Goal: Task Accomplishment & Management: Manage account settings

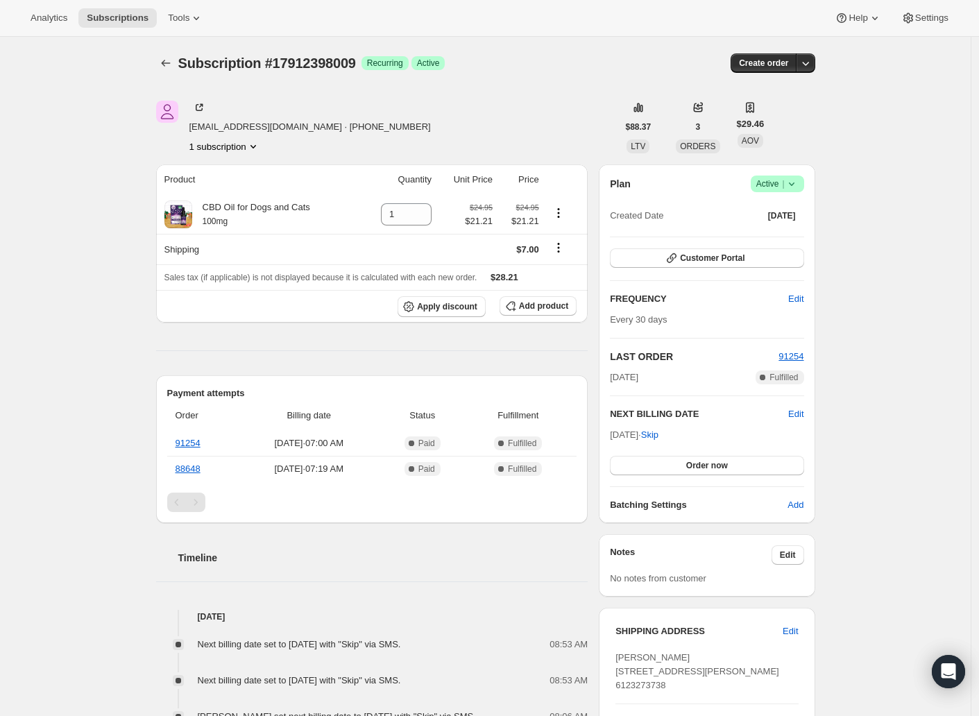
click at [796, 182] on icon at bounding box center [792, 184] width 14 height 14
click at [784, 233] on span "Cancel subscription" at bounding box center [776, 235] width 78 height 10
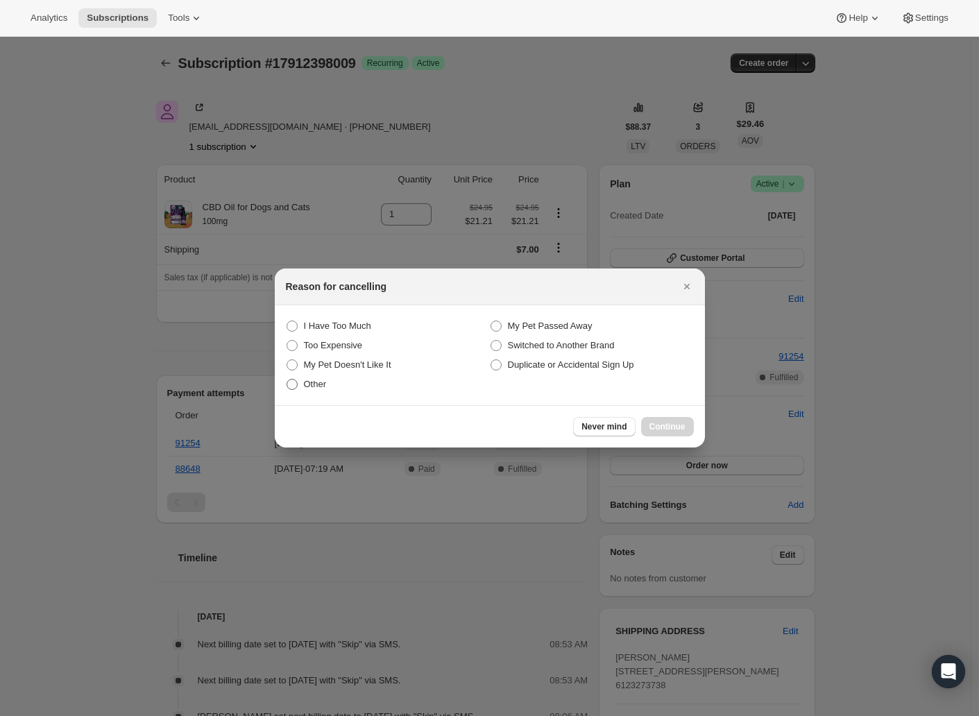
click at [318, 382] on span "Other" at bounding box center [315, 384] width 23 height 10
click at [287, 380] on input "Other" at bounding box center [287, 379] width 1 height 1
radio input "true"
click at [665, 430] on span "Continue" at bounding box center [667, 426] width 36 height 11
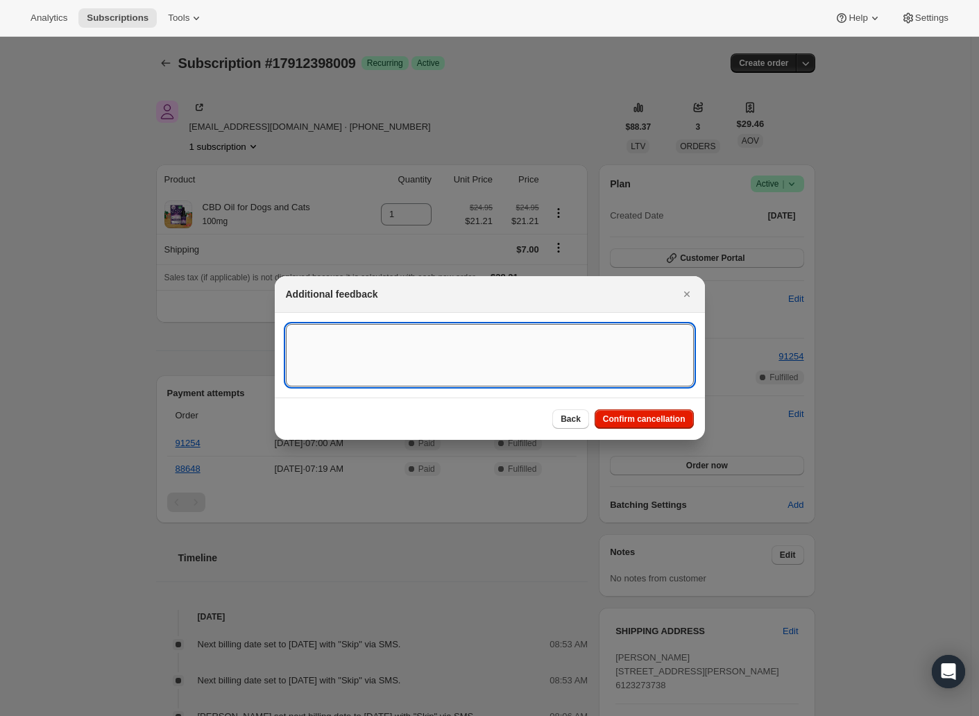
click at [454, 352] on textarea ":rbh:" at bounding box center [490, 355] width 408 height 62
type textarea "Gorgias ticket"
click at [666, 418] on span "Confirm cancellation" at bounding box center [644, 419] width 83 height 11
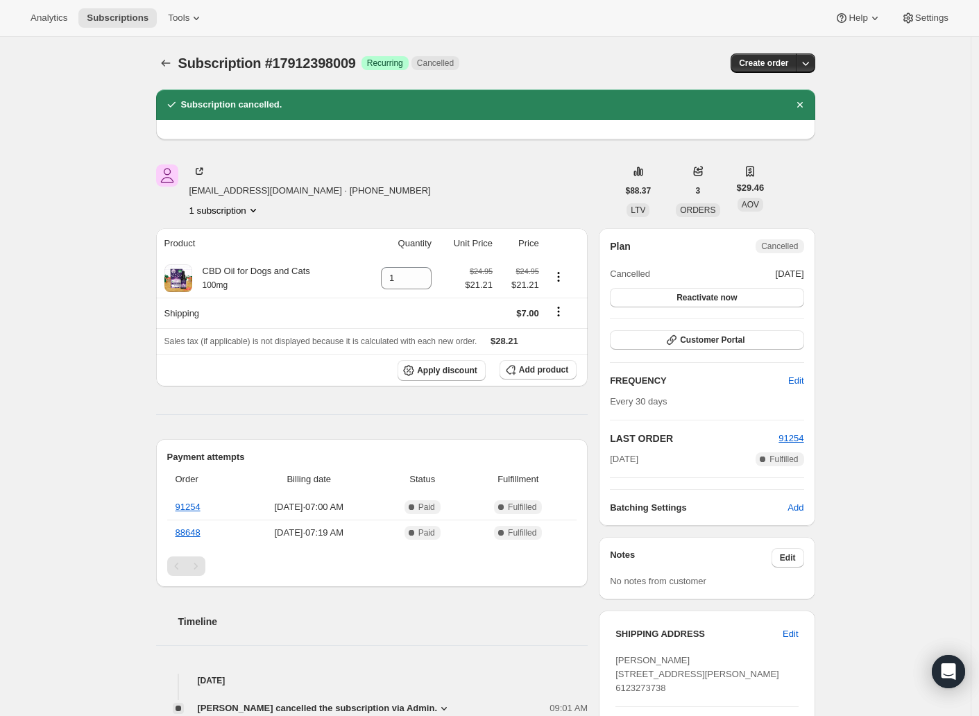
click at [203, 173] on icon at bounding box center [199, 171] width 7 height 7
